Goal: Find contact information: Obtain details needed to contact an individual or organization

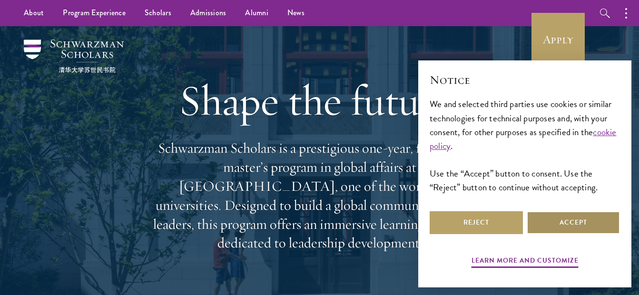
click at [586, 224] on button "Accept" at bounding box center [573, 222] width 93 height 23
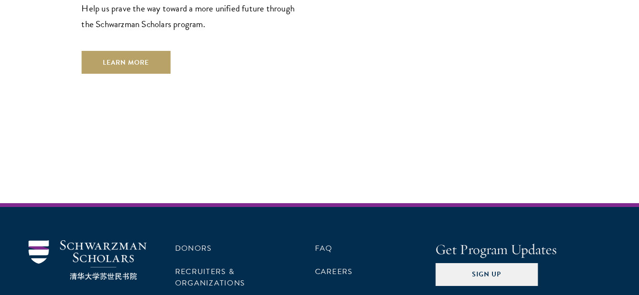
scroll to position [2722, 0]
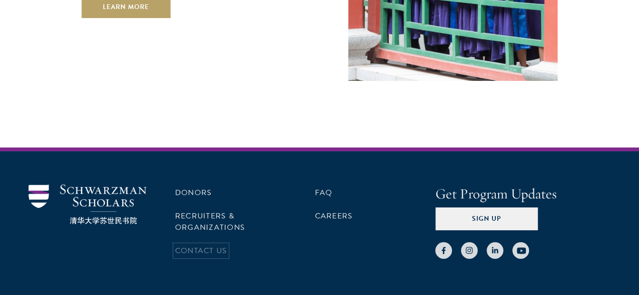
click at [206, 245] on link "Contact Us" at bounding box center [201, 250] width 52 height 11
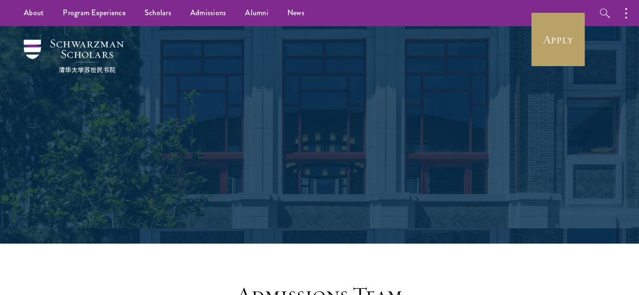
scroll to position [238, 0]
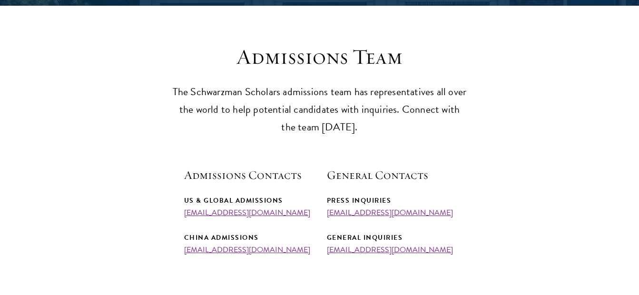
click at [363, 174] on h5 "General Contacts" at bounding box center [391, 175] width 129 height 16
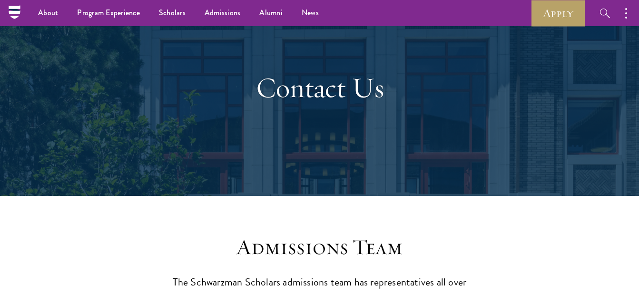
scroll to position [0, 0]
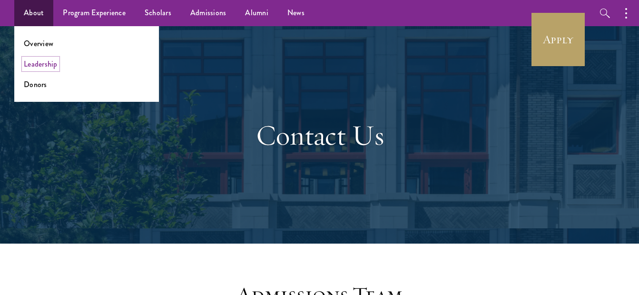
click at [52, 62] on link "Leadership" at bounding box center [41, 64] width 34 height 11
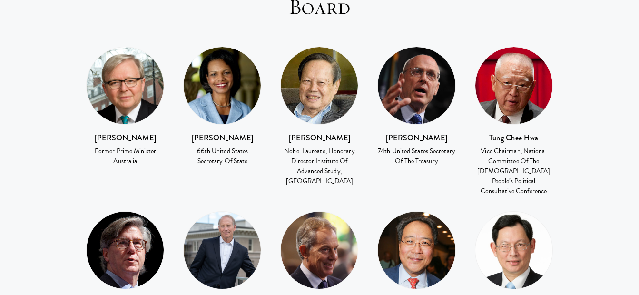
scroll to position [1355, 0]
